Goal: Information Seeking & Learning: Understand process/instructions

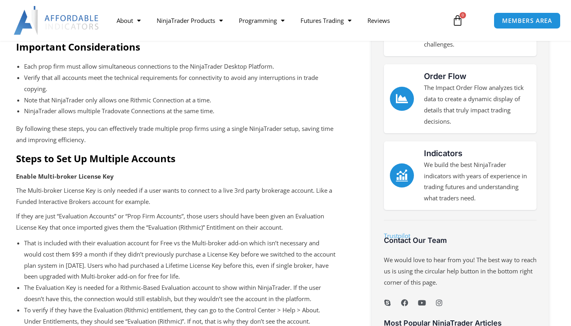
scroll to position [286, 0]
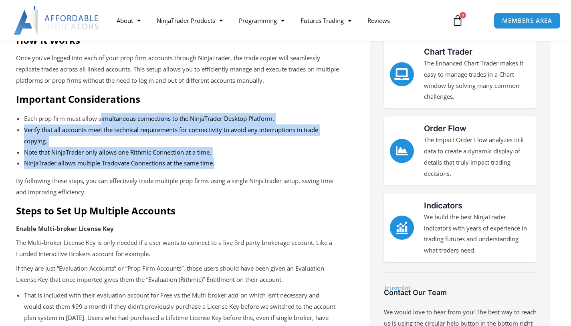
drag, startPoint x: 114, startPoint y: 118, endPoint x: 251, endPoint y: 160, distance: 143.0
click at [251, 160] on ul "Each prop firm must allow simultaneous connections to the NinjaTrader Desktop P…" at bounding box center [180, 143] width 328 height 64
click at [251, 160] on li "NinjaTrader allows multiple Tradovate Connections at the same time." at bounding box center [180, 163] width 312 height 11
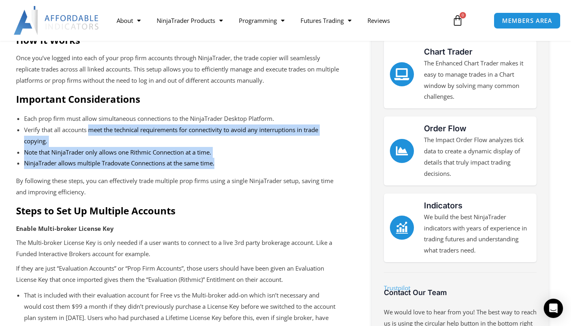
drag, startPoint x: 251, startPoint y: 162, endPoint x: 71, endPoint y: 124, distance: 183.1
click at [71, 124] on ul "Each prop firm must allow simultaneous connections to the NinjaTrader Desktop P…" at bounding box center [180, 143] width 328 height 64
click at [71, 124] on li "Verify that all accounts meet the technical requirements for connectivity to av…" at bounding box center [180, 135] width 312 height 22
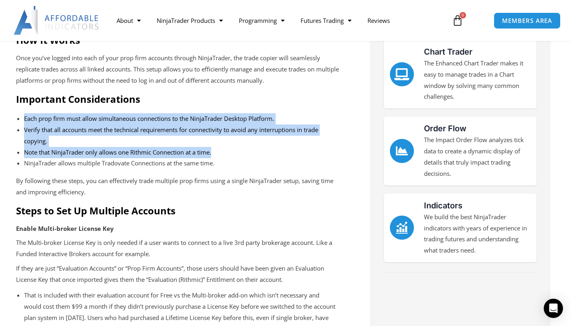
drag, startPoint x: 79, startPoint y: 112, endPoint x: 260, endPoint y: 153, distance: 185.8
click at [260, 153] on ul "Each prop firm must allow simultaneous connections to the NinjaTrader Desktop P…" at bounding box center [180, 143] width 328 height 64
click at [260, 153] on li "Note that NinjaTrader only allows one Rithmic Connection at a time." at bounding box center [180, 152] width 312 height 11
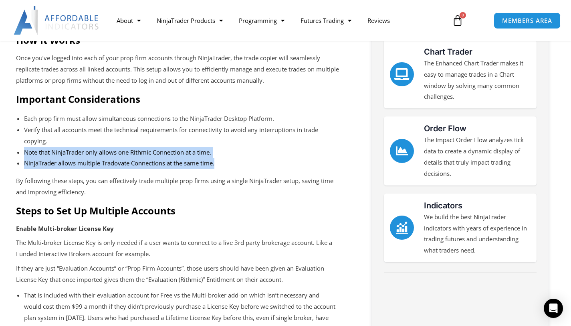
drag, startPoint x: 236, startPoint y: 167, endPoint x: 81, endPoint y: 139, distance: 158.0
click at [81, 139] on ul "Each prop firm must allow simultaneous connections to the NinjaTrader Desktop P…" at bounding box center [180, 143] width 328 height 64
click at [81, 139] on li "Verify that all accounts meet the technical requirements for connectivity to av…" at bounding box center [180, 135] width 312 height 22
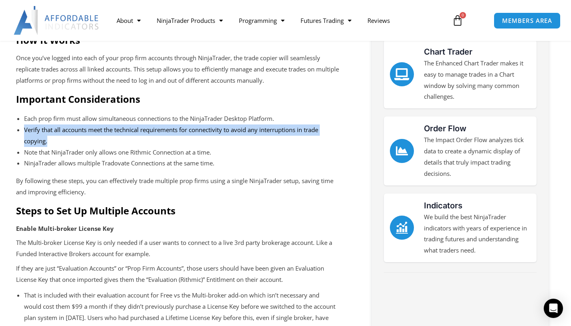
drag, startPoint x: 54, startPoint y: 124, endPoint x: 205, endPoint y: 140, distance: 151.6
click at [205, 140] on li "Verify that all accounts meet the technical requirements for connectivity to av…" at bounding box center [180, 135] width 312 height 22
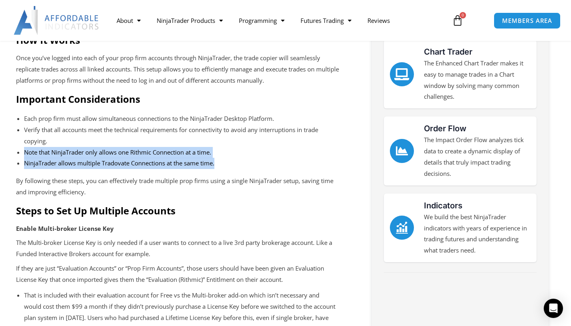
drag, startPoint x: 233, startPoint y: 166, endPoint x: 68, endPoint y: 137, distance: 167.7
click at [68, 137] on ul "Each prop firm must allow simultaneous connections to the NinjaTrader Desktop P…" at bounding box center [180, 143] width 328 height 64
click at [68, 137] on li "Verify that all accounts meet the technical requirements for connectivity to av…" at bounding box center [180, 135] width 312 height 22
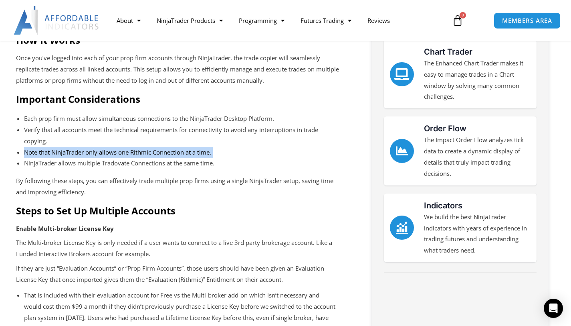
drag, startPoint x: 68, startPoint y: 137, endPoint x: 224, endPoint y: 157, distance: 157.2
click at [224, 157] on ul "Each prop firm must allow simultaneous connections to the NinjaTrader Desktop P…" at bounding box center [180, 143] width 328 height 64
click at [224, 157] on li "Note that NinjaTrader only allows one Rithmic Connection at a time." at bounding box center [180, 152] width 312 height 11
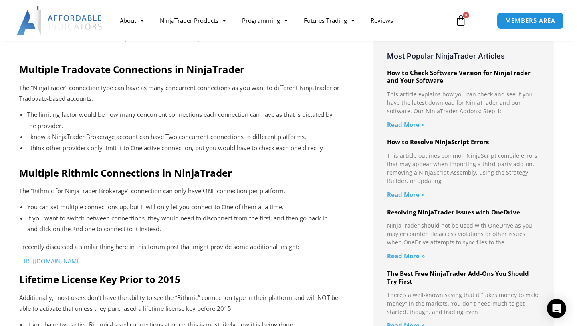
scroll to position [1008, 0]
